Goal: Information Seeking & Learning: Understand process/instructions

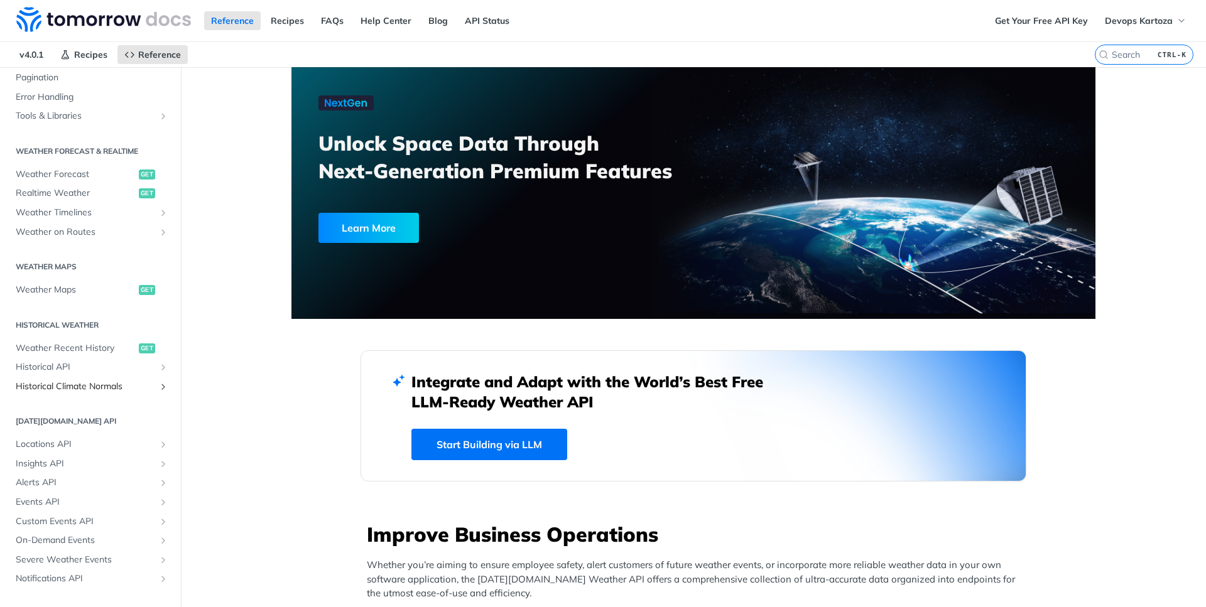
scroll to position [227, 0]
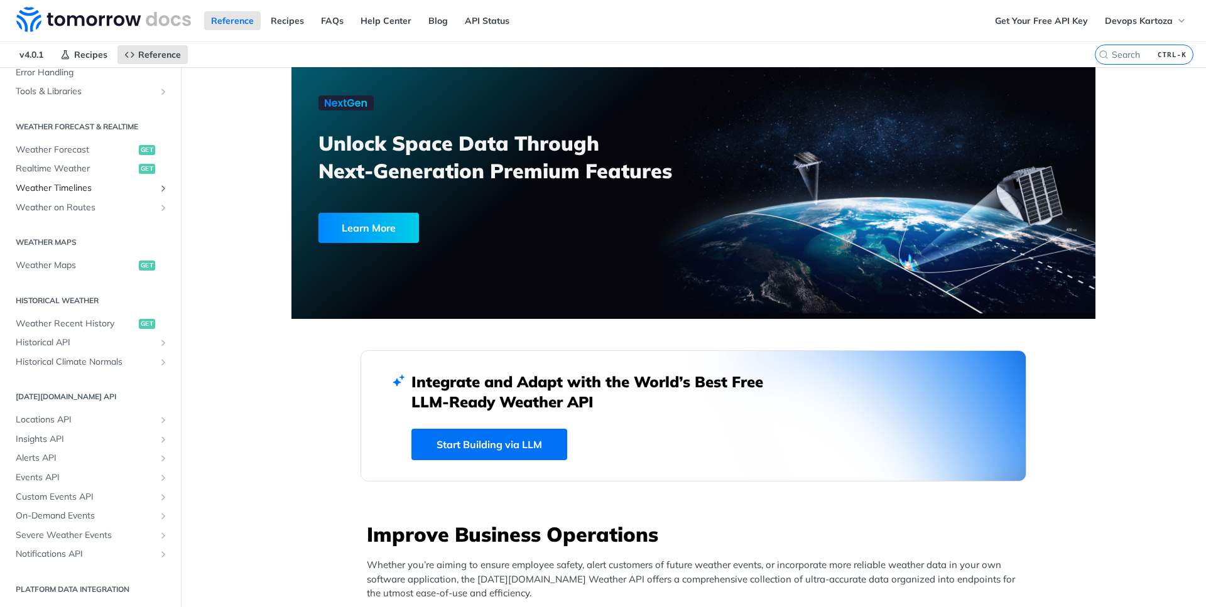
click at [100, 191] on span "Weather Timelines" at bounding box center [85, 188] width 139 height 13
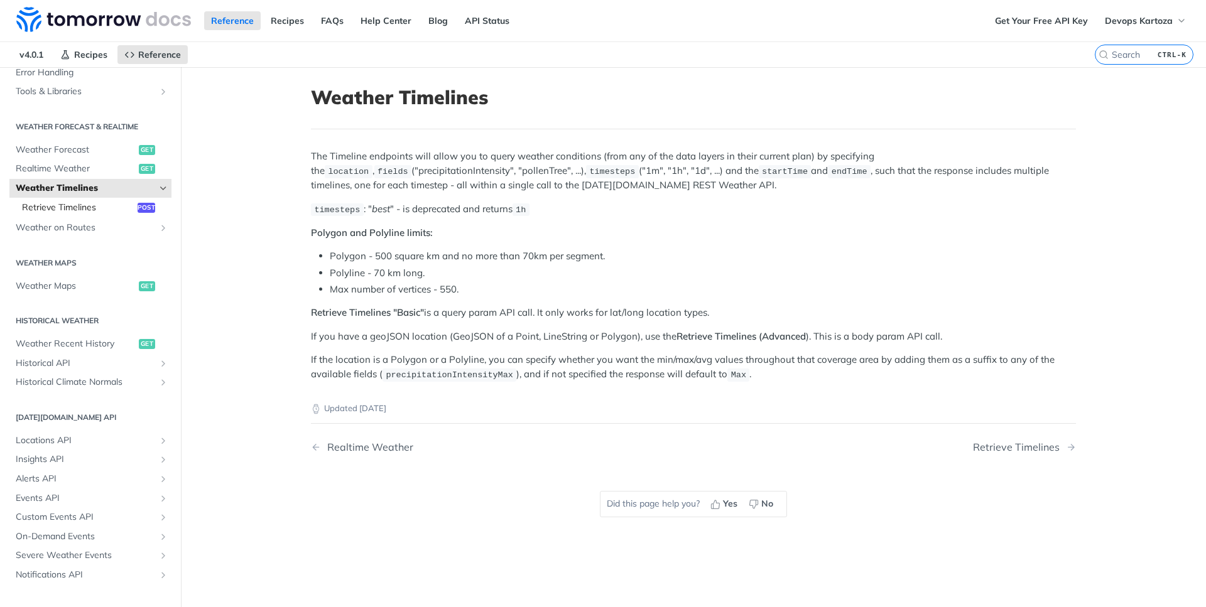
click at [94, 212] on span "Retrieve Timelines" at bounding box center [78, 208] width 112 height 13
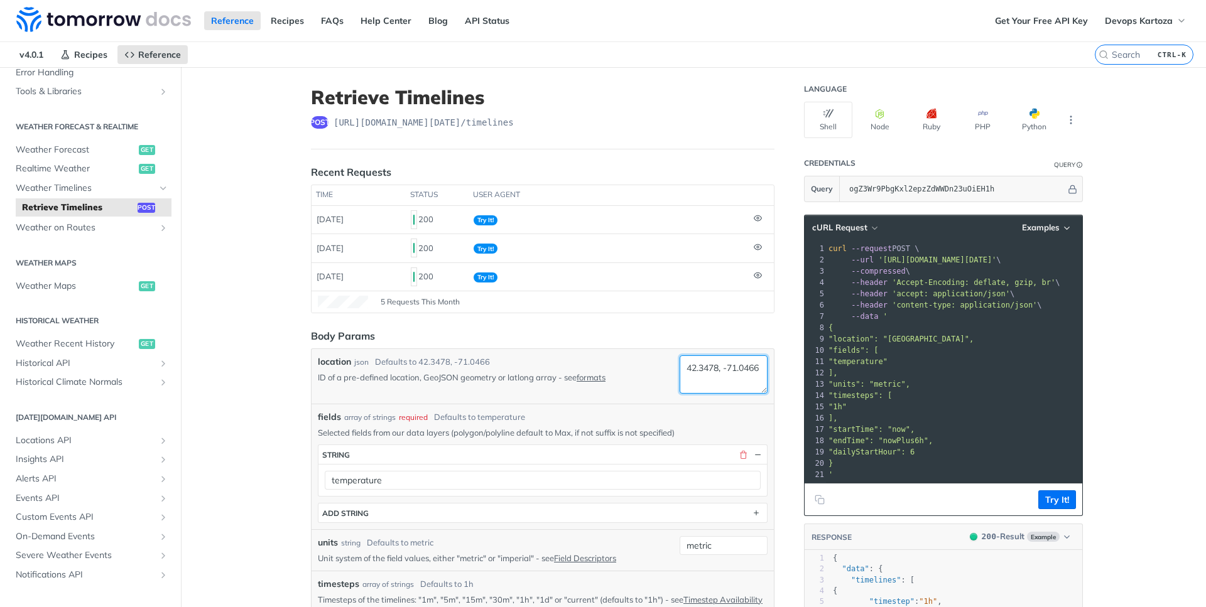
click at [703, 363] on textarea "42.3478, -71.0466" at bounding box center [723, 374] width 88 height 38
paste textarea "-3.164144"
paste textarea "37.7183"
type textarea "-3.164144,37.7183"
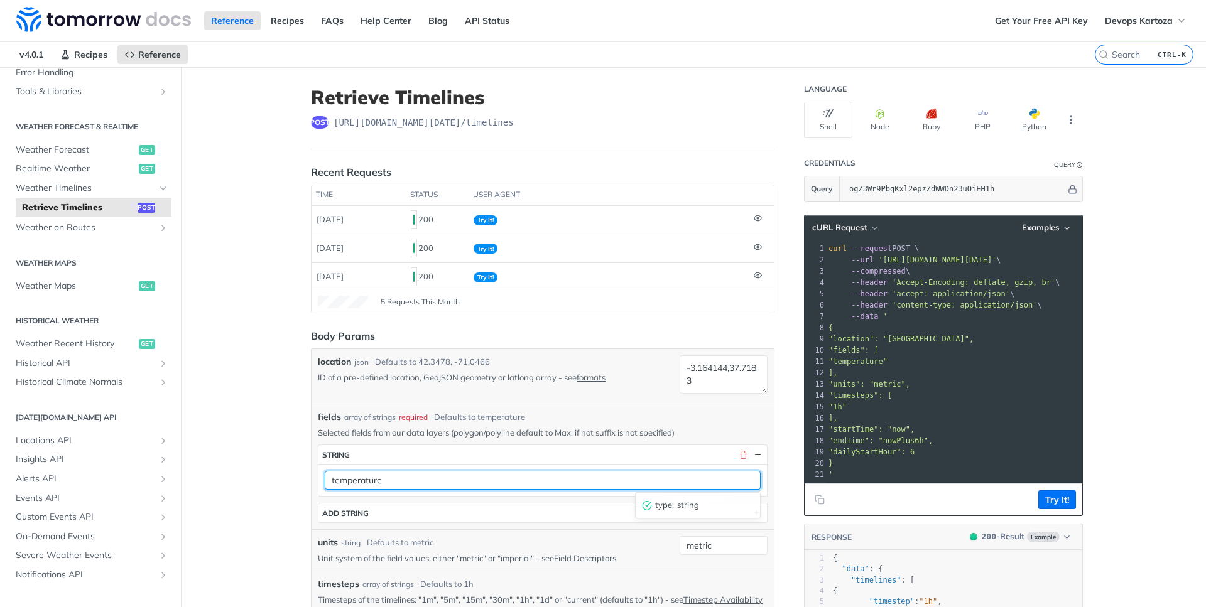
click at [407, 487] on input "temperature" at bounding box center [543, 480] width 436 height 19
click at [645, 482] on input "temperature" at bounding box center [543, 480] width 436 height 19
paste input "rainAccumulation"
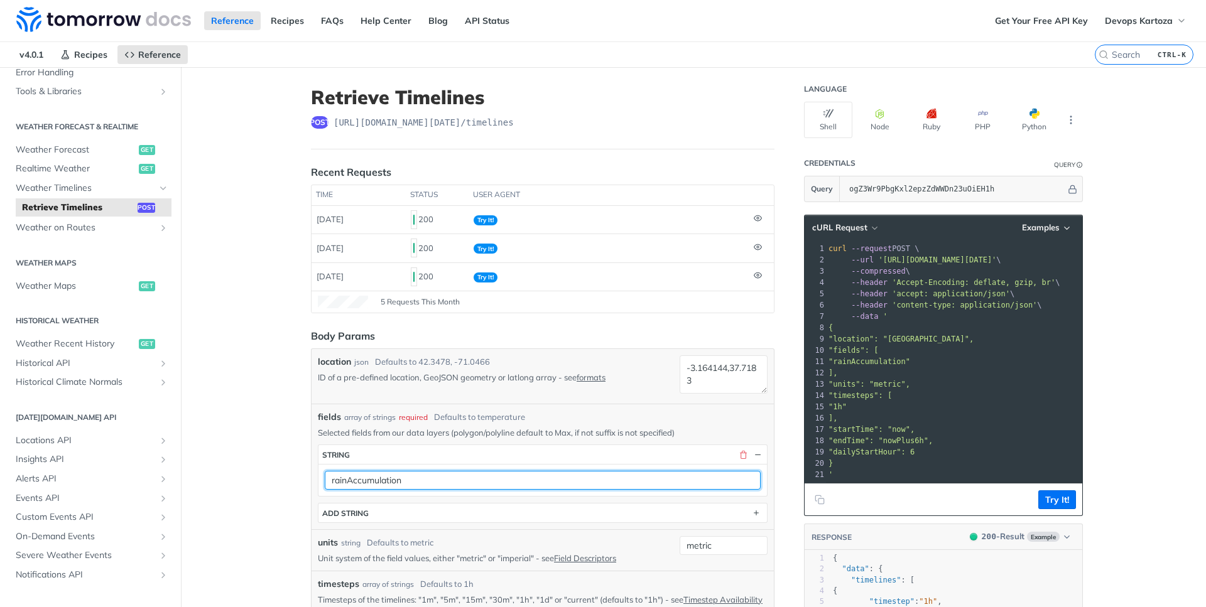
type input "rainAccumulation"
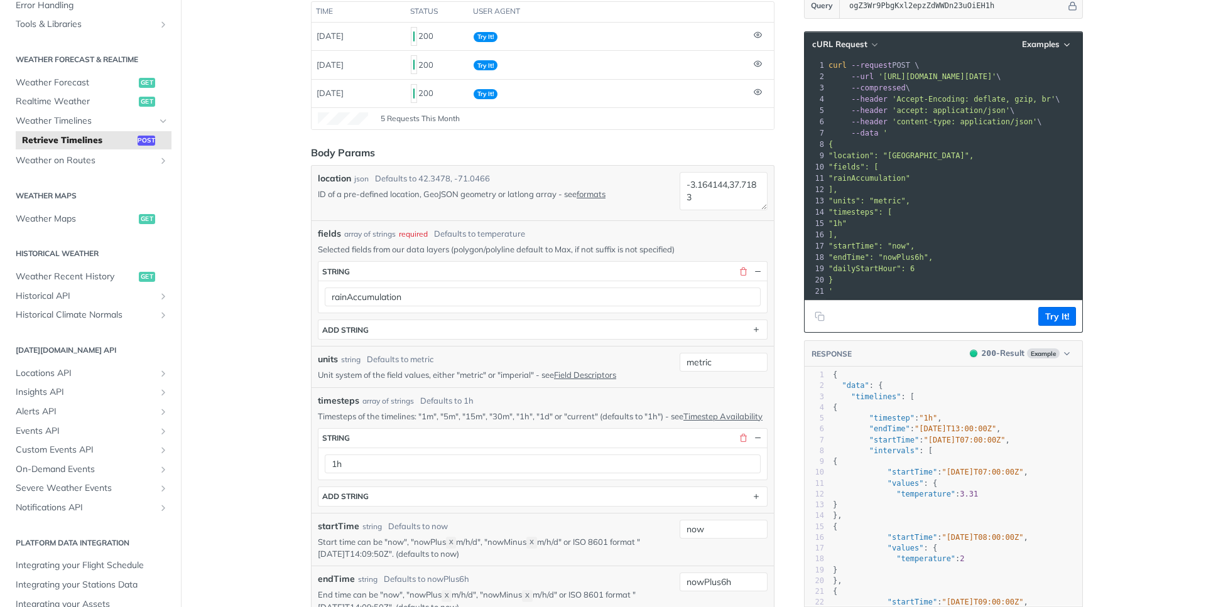
scroll to position [226, 0]
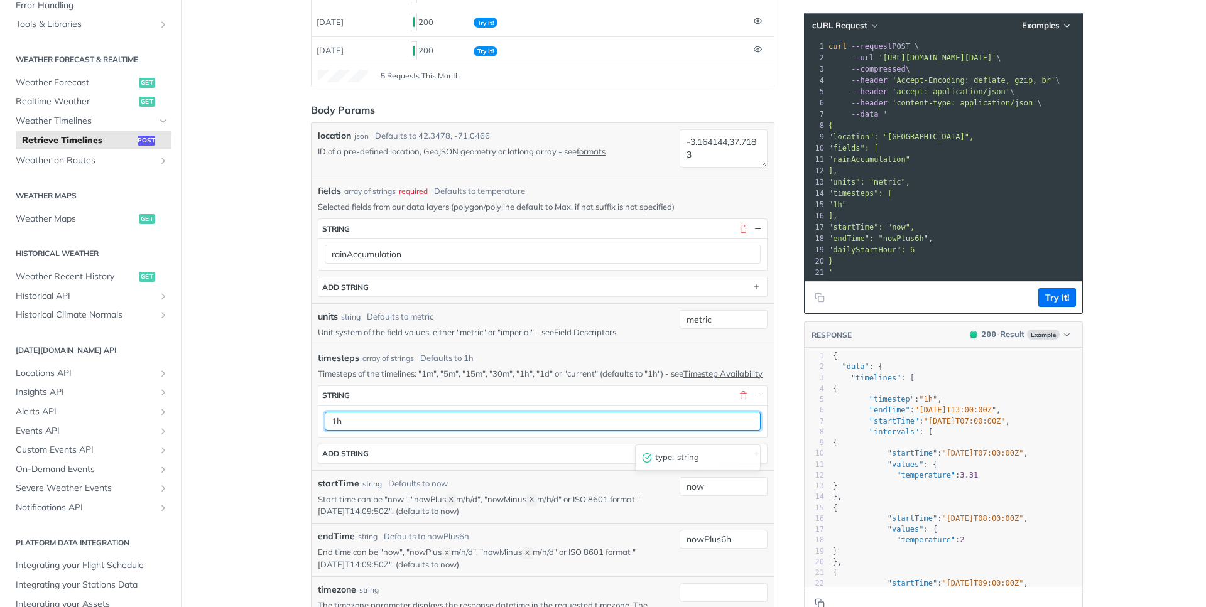
click at [348, 428] on input "1h" at bounding box center [543, 421] width 436 height 19
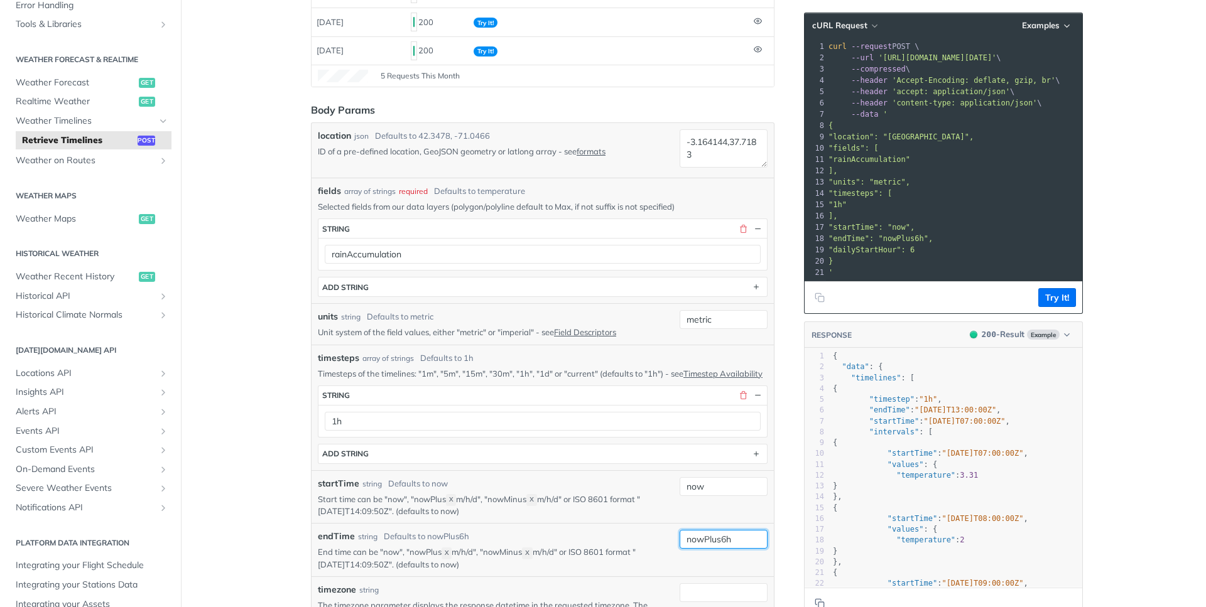
click at [728, 549] on input "nowPlus6h" at bounding box center [723, 539] width 88 height 19
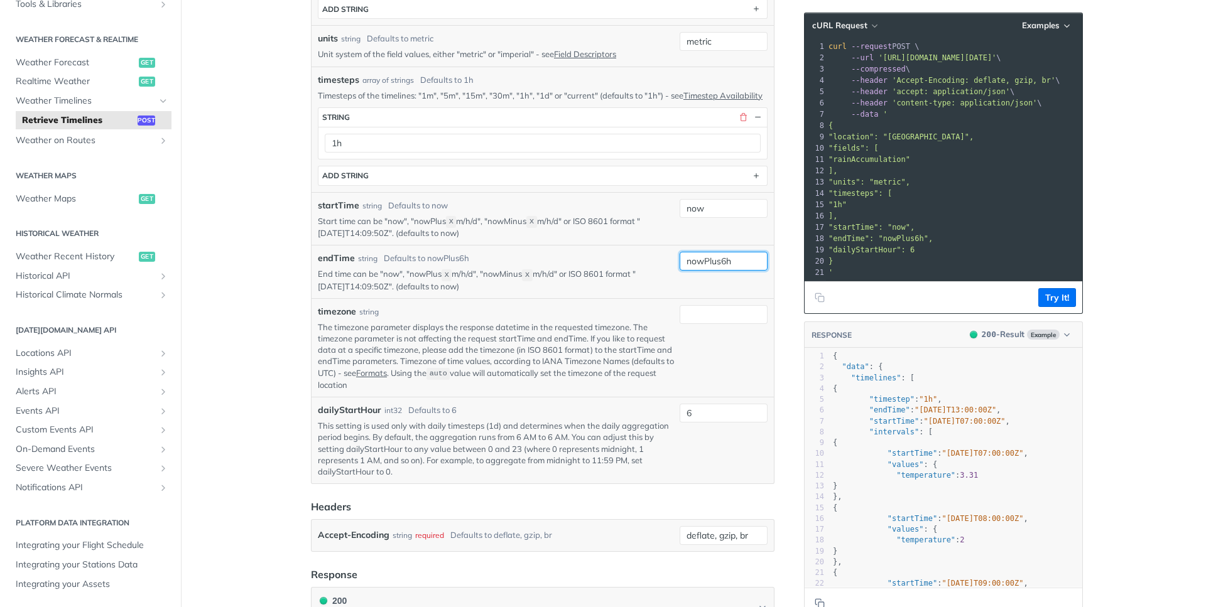
scroll to position [603, 0]
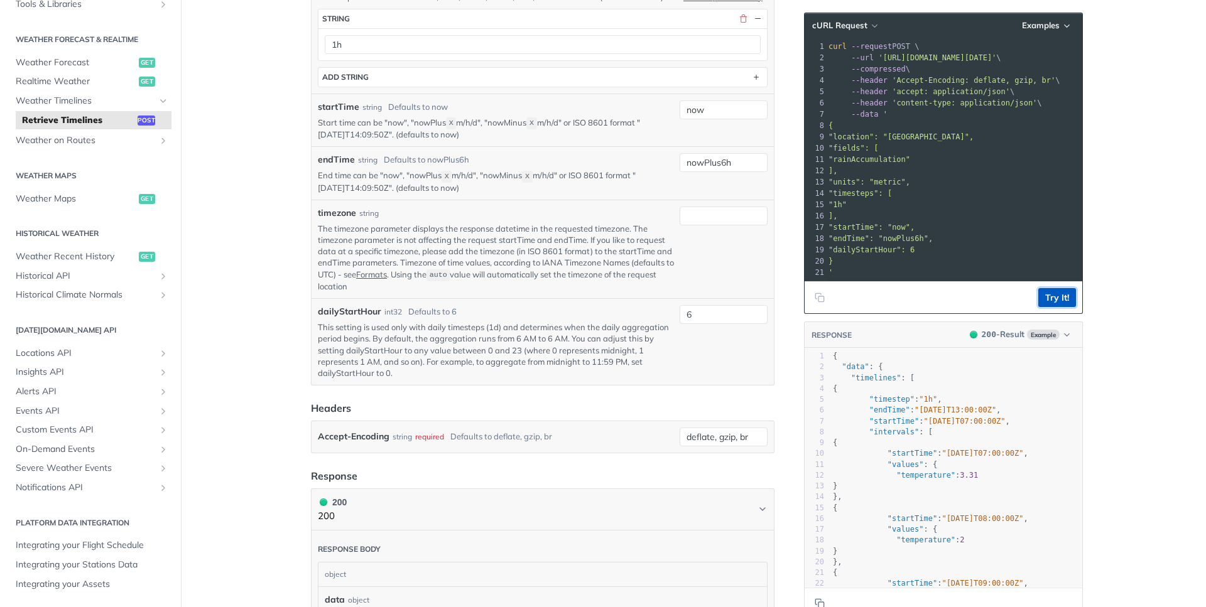
click at [1060, 296] on button "Try It!" at bounding box center [1057, 297] width 38 height 19
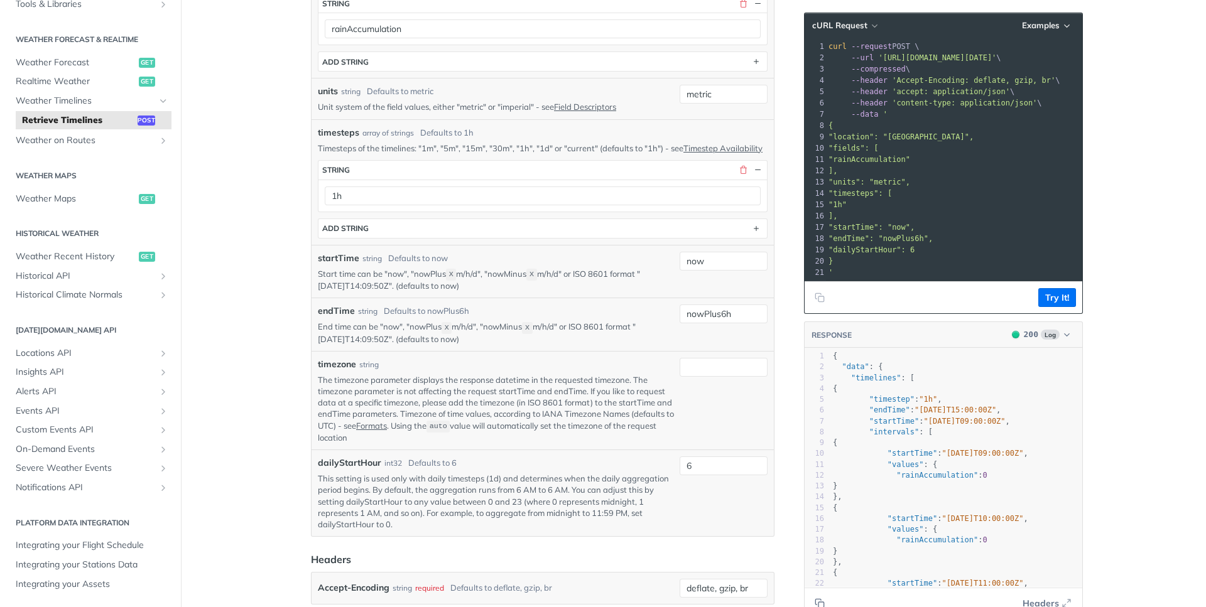
scroll to position [377, 0]
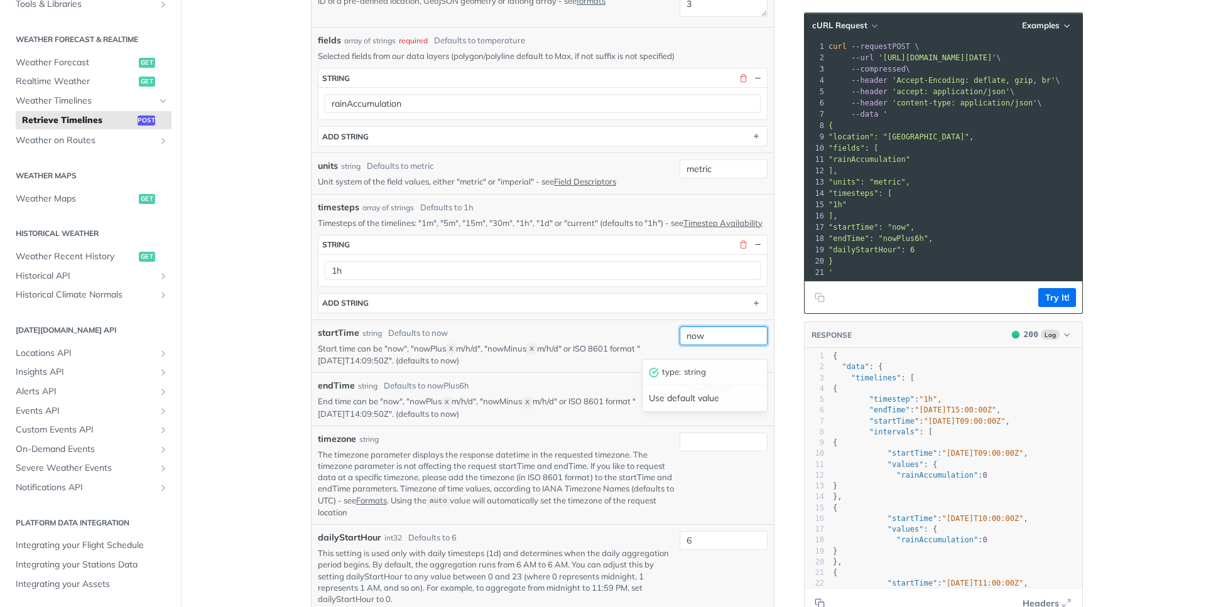
click at [715, 345] on input "now" at bounding box center [723, 336] width 88 height 19
click at [874, 411] on span ""endTime"" at bounding box center [889, 410] width 41 height 9
click at [717, 398] on input "nowPlus6h" at bounding box center [723, 388] width 88 height 19
type input "nowPlus24h"
click at [1039, 302] on button "Try It!" at bounding box center [1057, 297] width 38 height 19
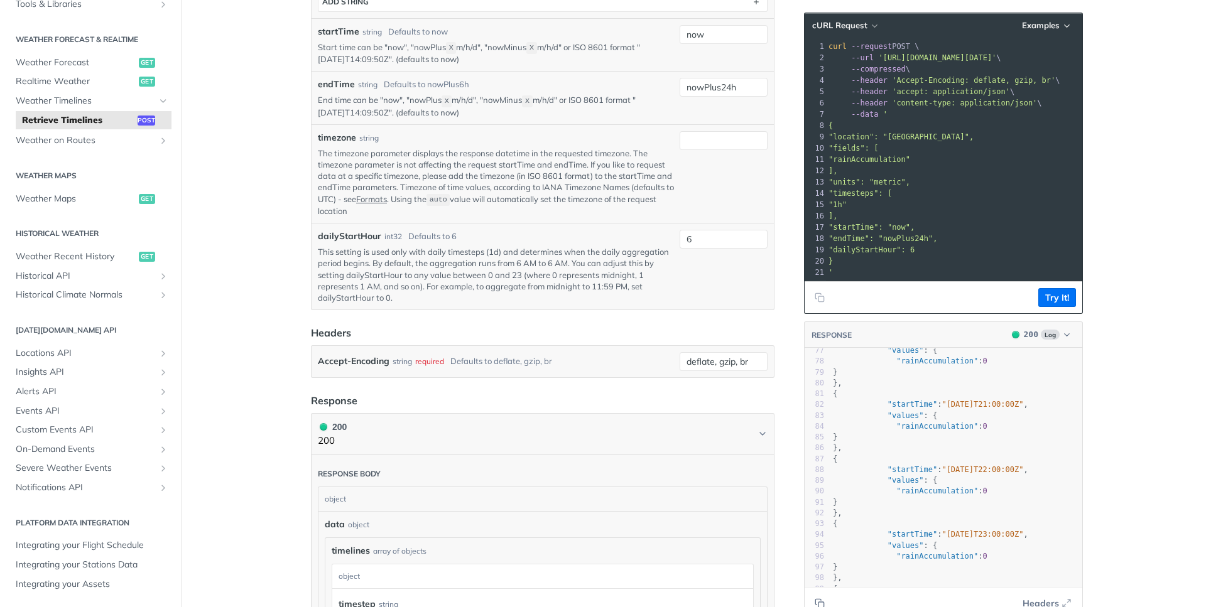
scroll to position [0, 0]
